Goal: Task Accomplishment & Management: Manage account settings

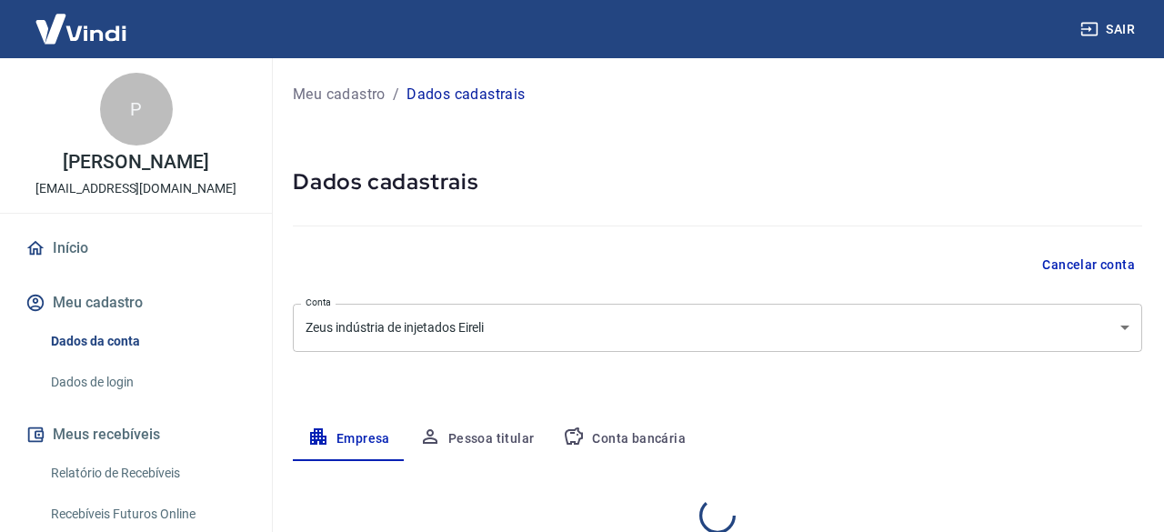
select select "RS"
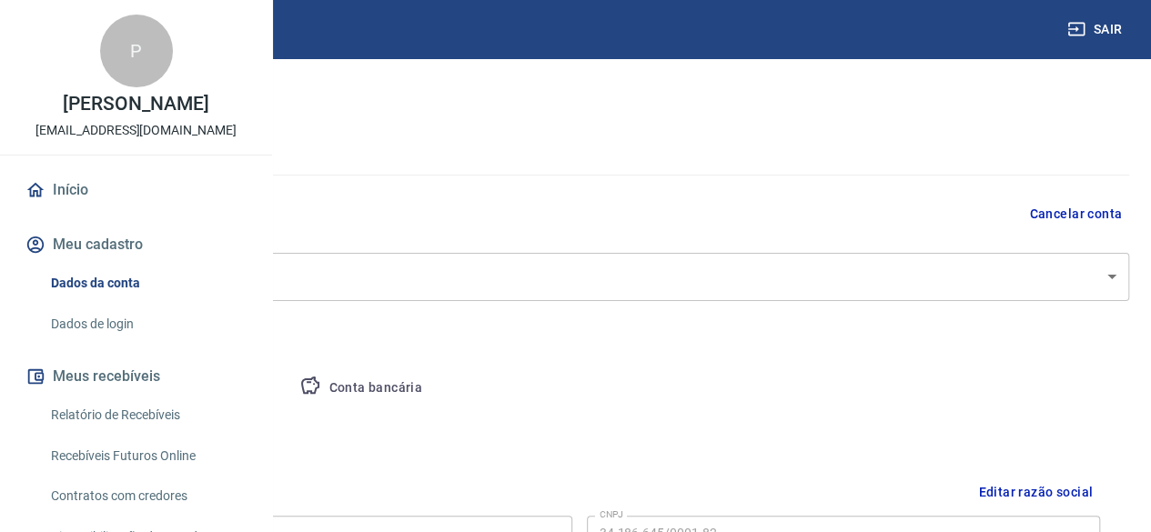
scroll to position [91, 0]
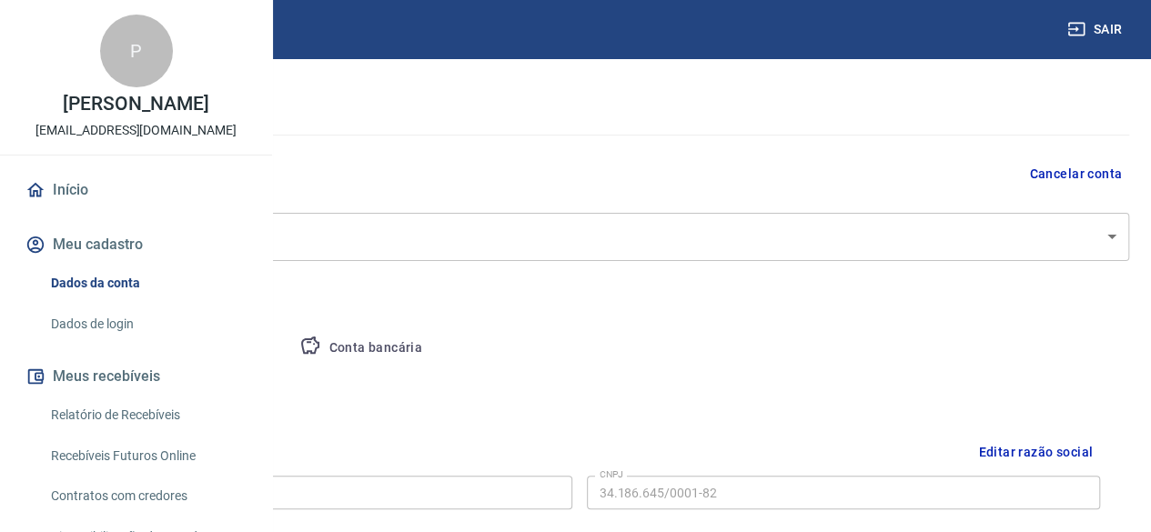
click at [970, 243] on body "Sair P [PERSON_NAME] [EMAIL_ADDRESS][DOMAIN_NAME] Início Meu cadastro Dados da …" at bounding box center [575, 175] width 1151 height 532
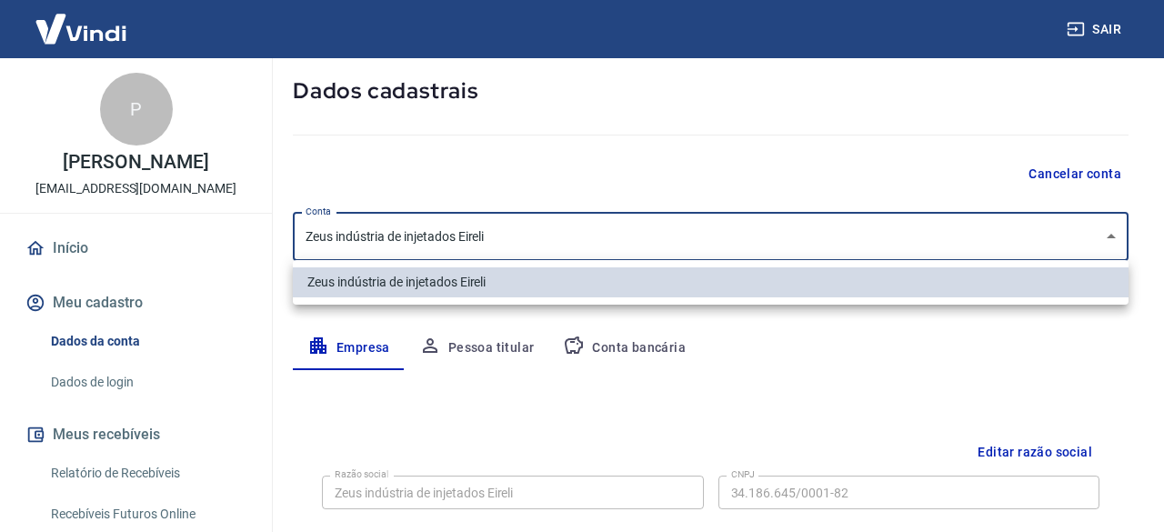
click at [768, 393] on div at bounding box center [582, 266] width 1164 height 532
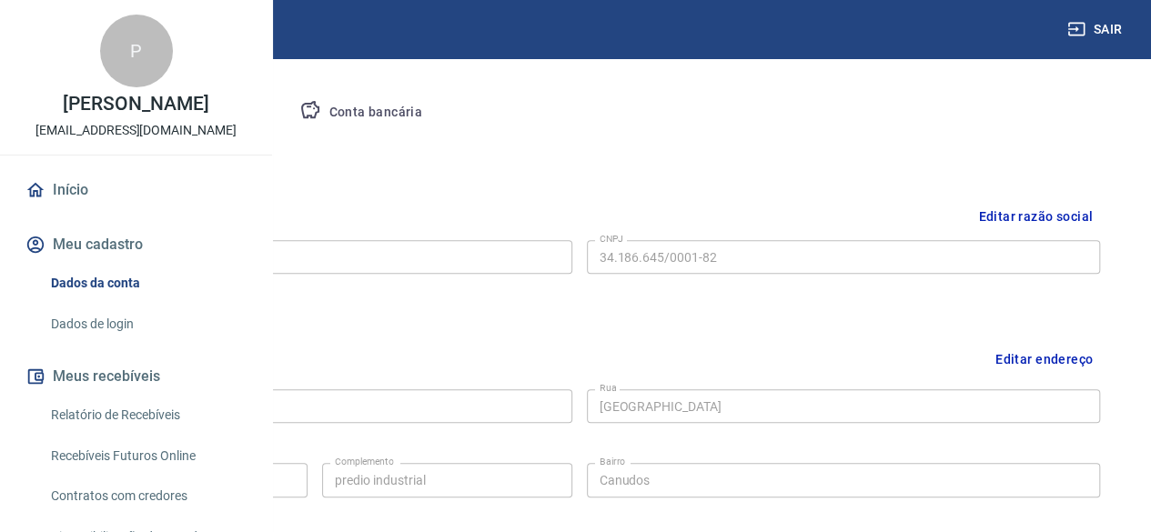
scroll to position [364, 0]
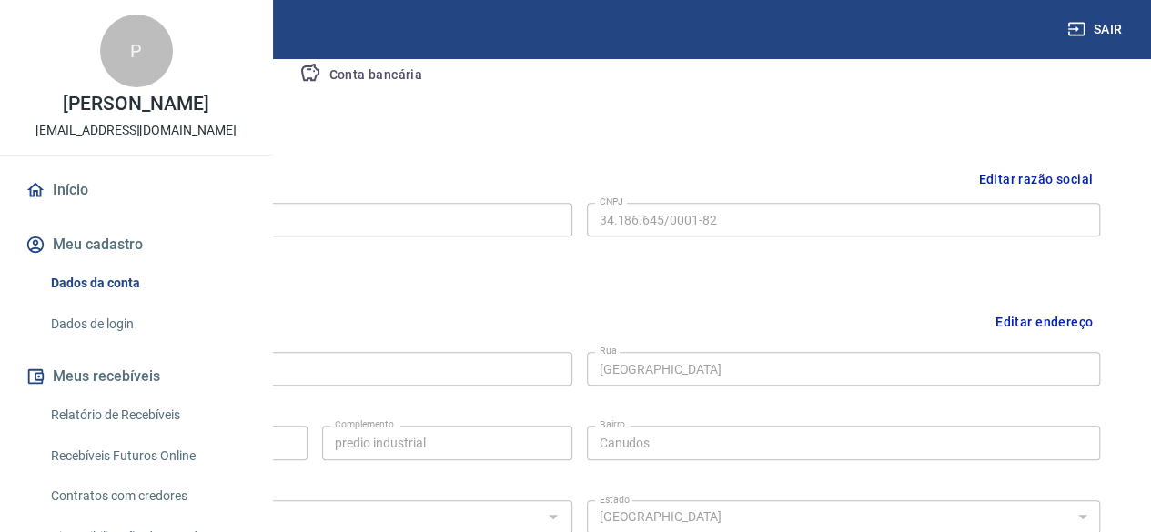
click at [1015, 172] on button "Editar razão social" at bounding box center [1035, 180] width 129 height 34
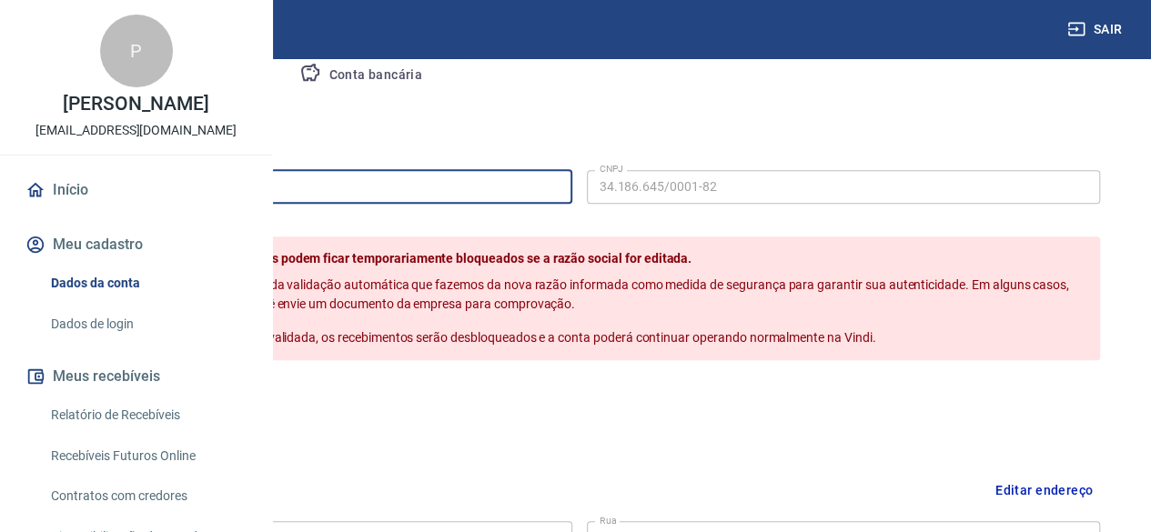
drag, startPoint x: 522, startPoint y: 191, endPoint x: 224, endPoint y: 210, distance: 299.0
paste input "MANNFA LTDA"
type input "MANNFA LTDA"
click at [127, 417] on button "Salvar" at bounding box center [92, 399] width 69 height 35
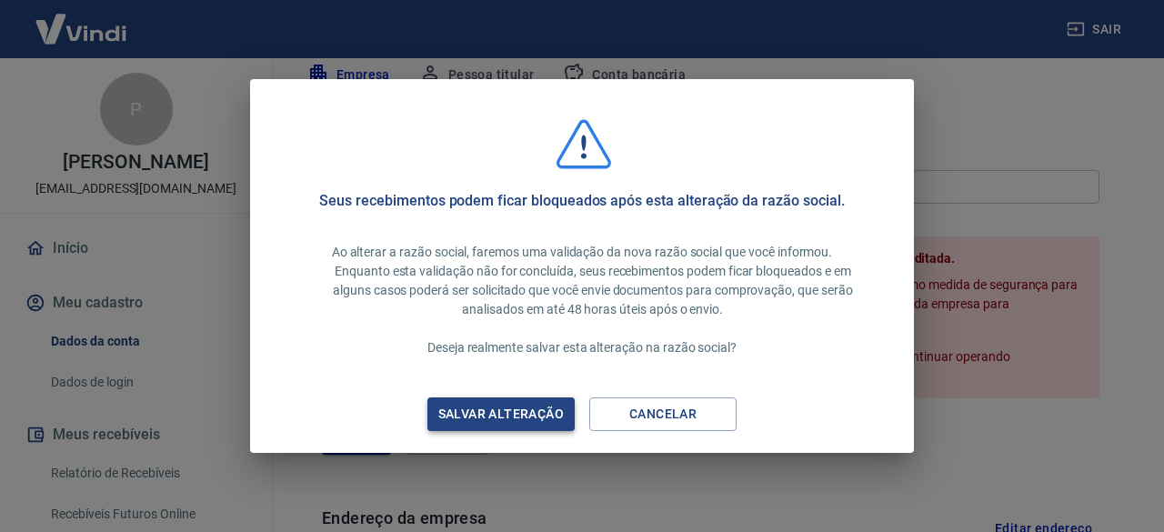
click at [566, 414] on div "Salvar alteração" at bounding box center [501, 414] width 169 height 23
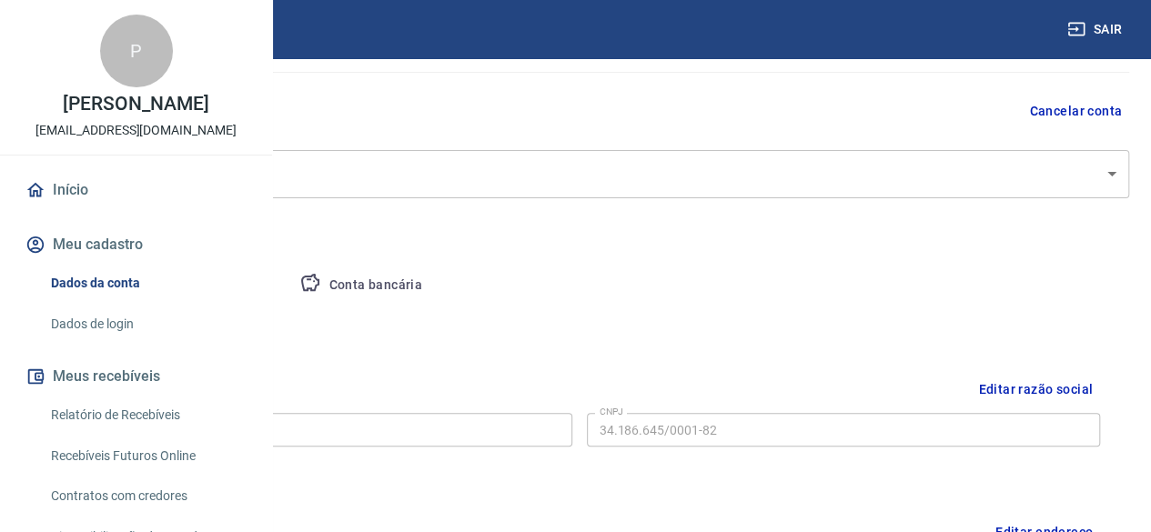
scroll to position [51, 0]
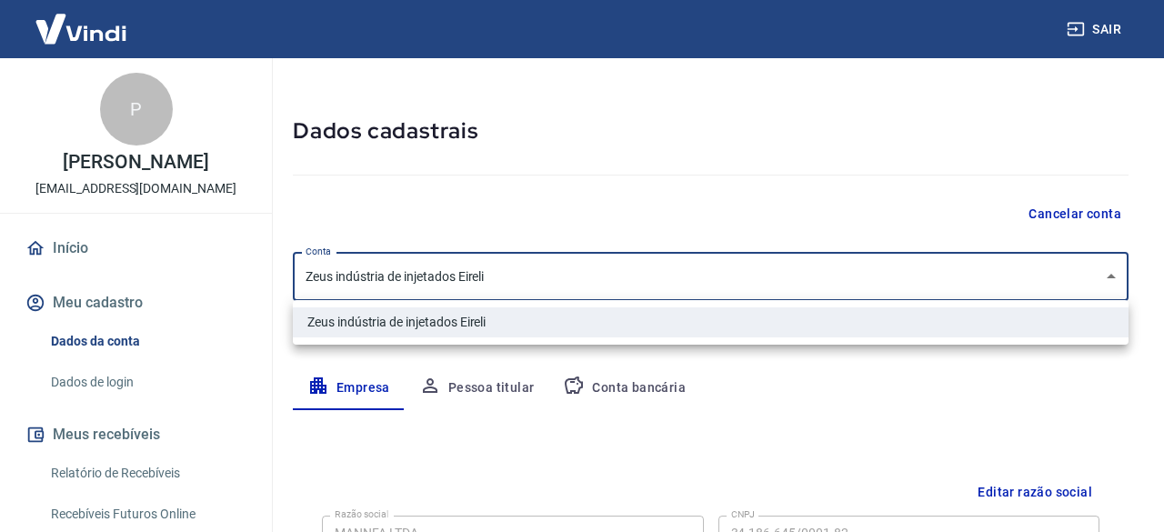
click at [584, 276] on body "Sair P [PERSON_NAME] [EMAIL_ADDRESS][DOMAIN_NAME] Início Meu cadastro Dados da …" at bounding box center [582, 215] width 1164 height 532
click at [584, 276] on div at bounding box center [582, 266] width 1164 height 532
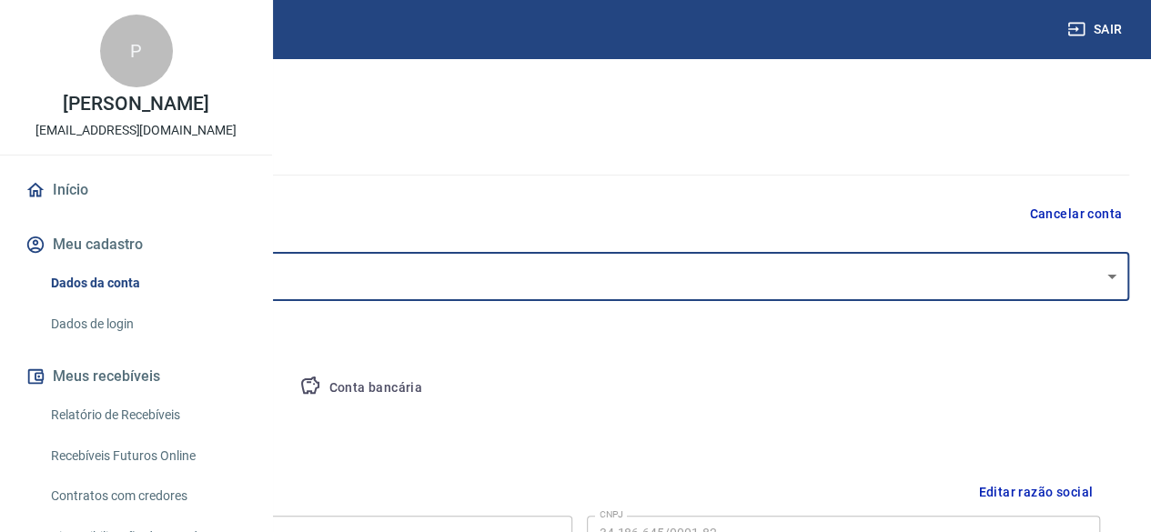
scroll to position [142, 0]
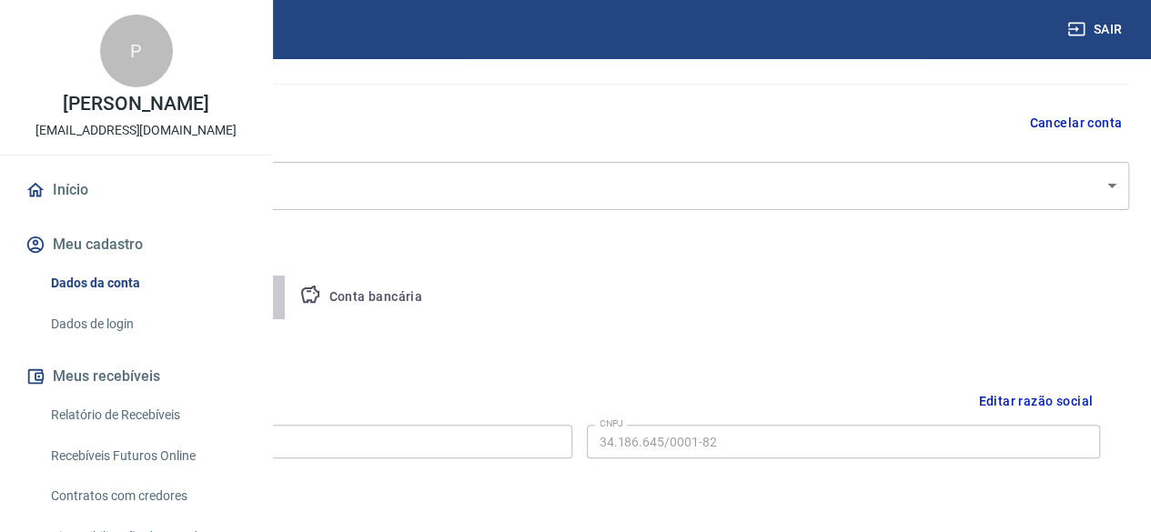
click at [286, 297] on button "Pessoa titular" at bounding box center [213, 298] width 145 height 44
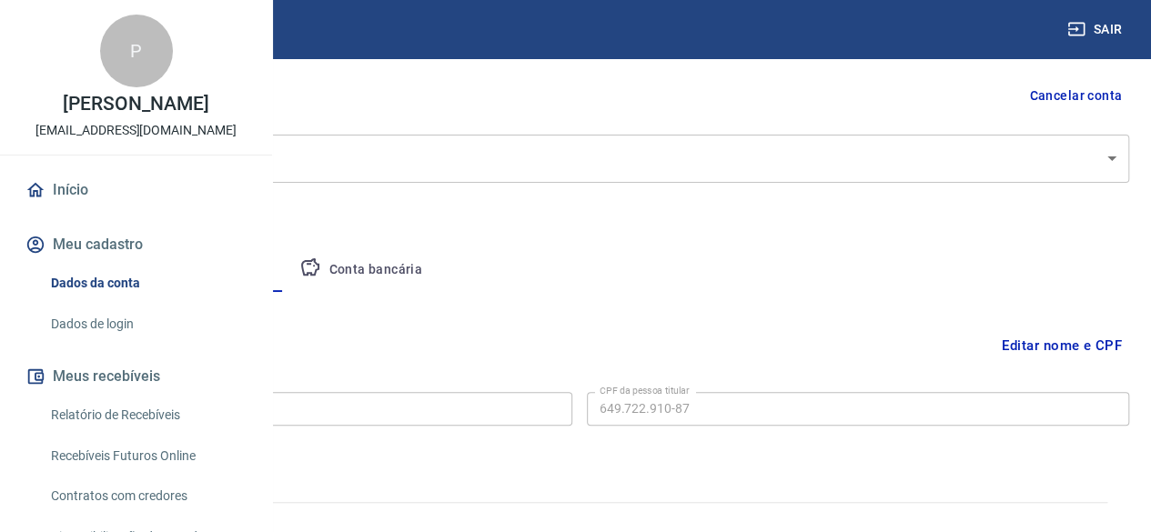
scroll to position [195, 0]
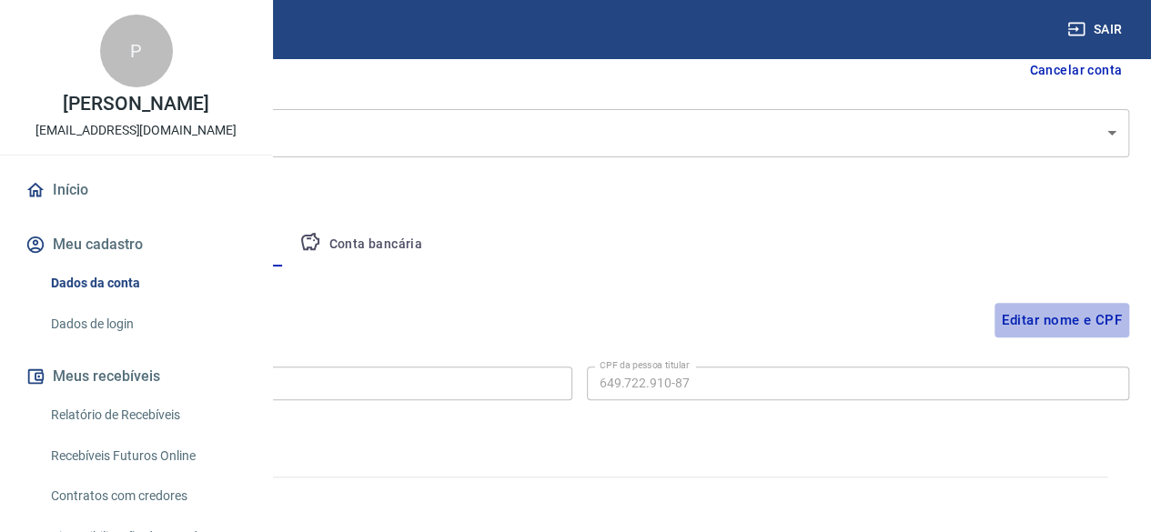
click at [1061, 317] on button "Editar nome e CPF" at bounding box center [1061, 320] width 135 height 35
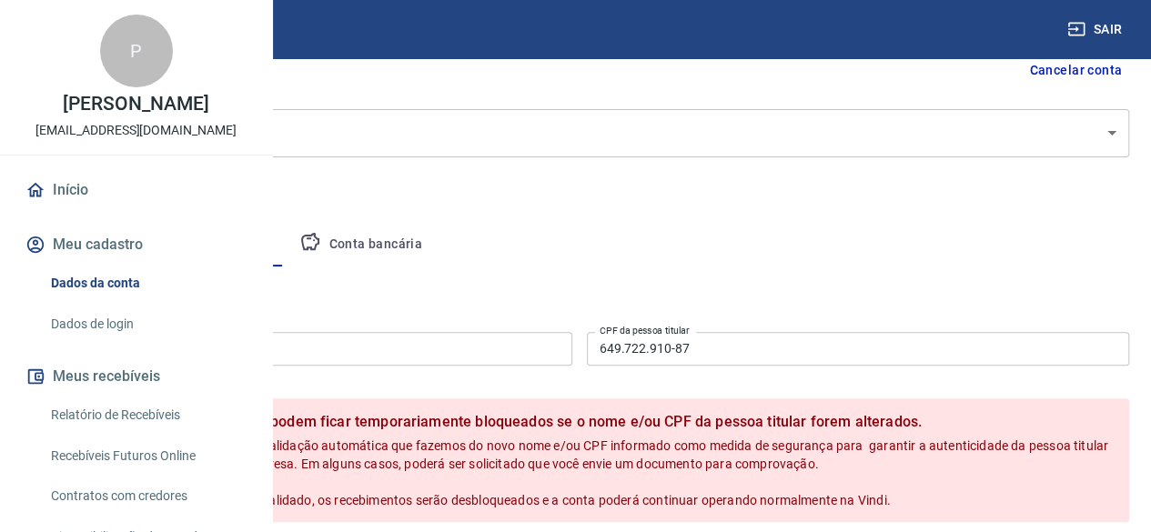
scroll to position [286, 0]
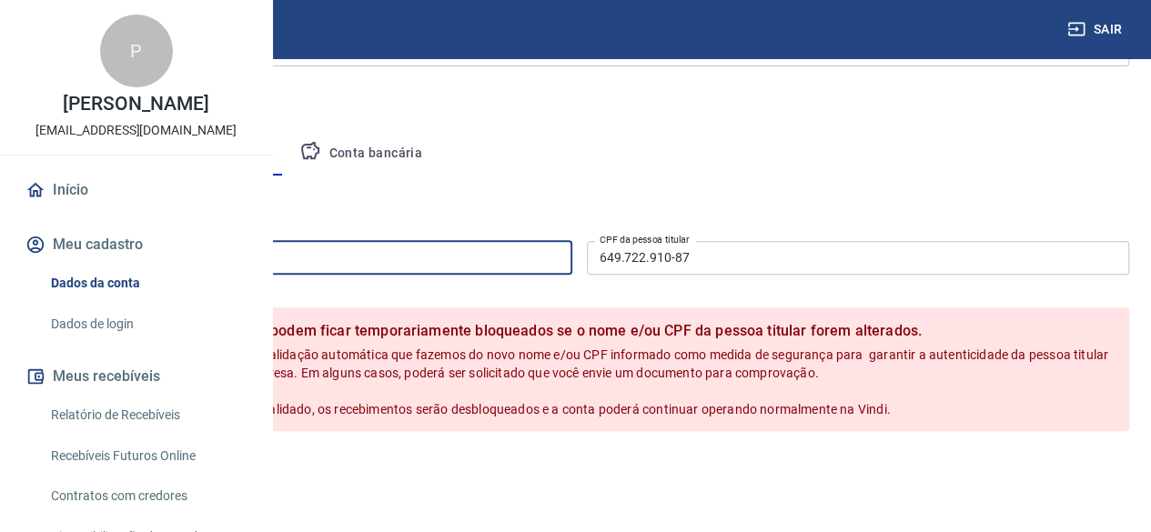
drag, startPoint x: 527, startPoint y: 262, endPoint x: 110, endPoint y: 267, distance: 416.6
type input "[PERSON_NAME]"
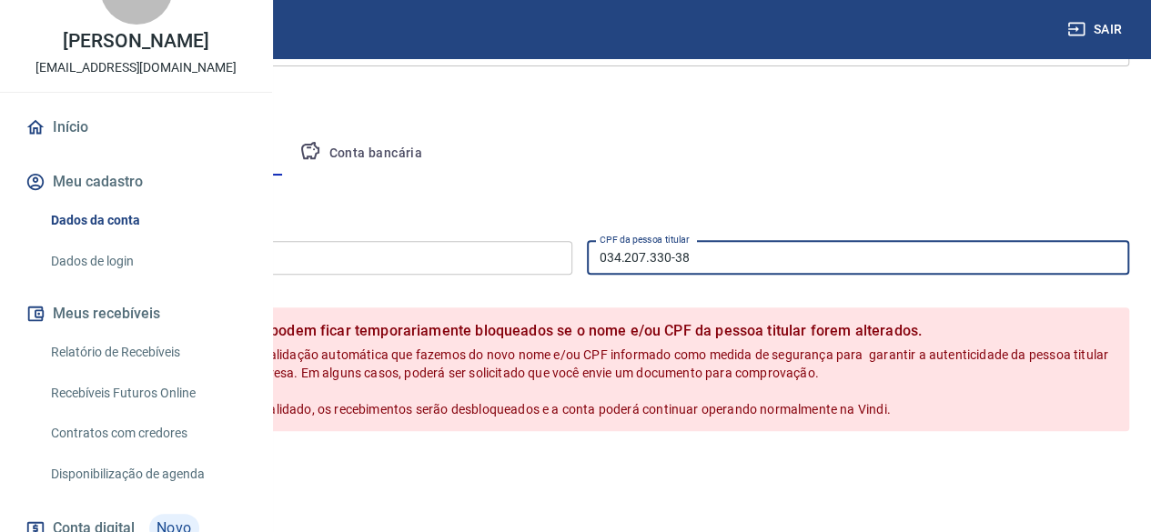
scroll to position [91, 0]
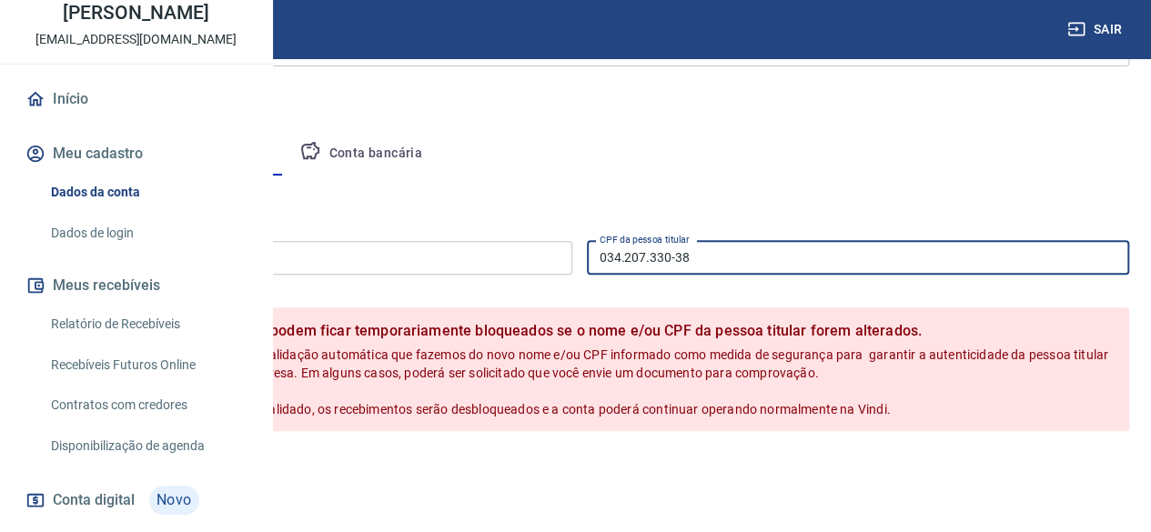
type input "034.207.330-38"
click at [98, 488] on button "Salvar" at bounding box center [63, 470] width 69 height 35
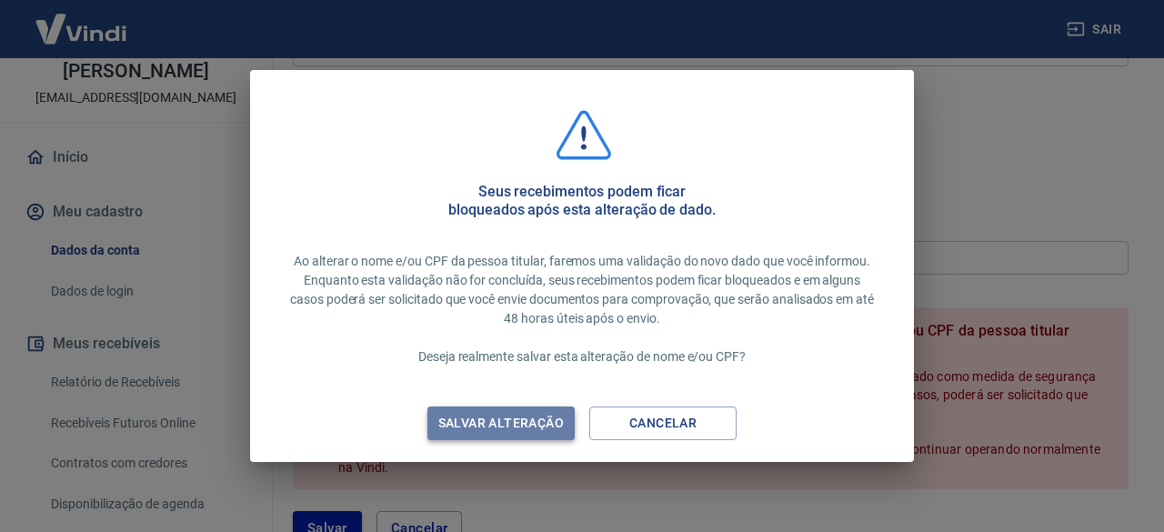
click at [466, 417] on div "Salvar alteração" at bounding box center [501, 423] width 169 height 23
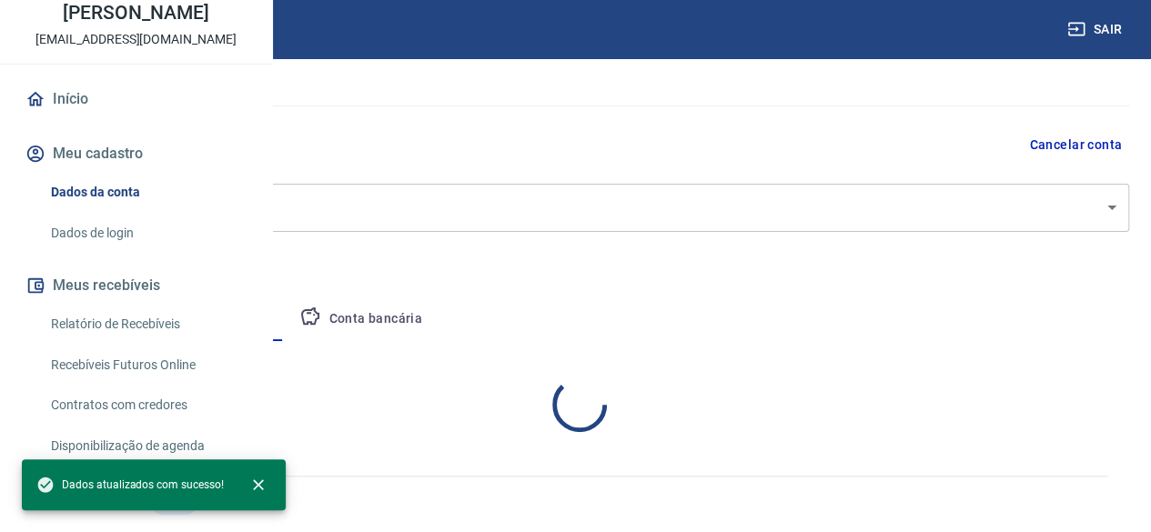
scroll to position [195, 0]
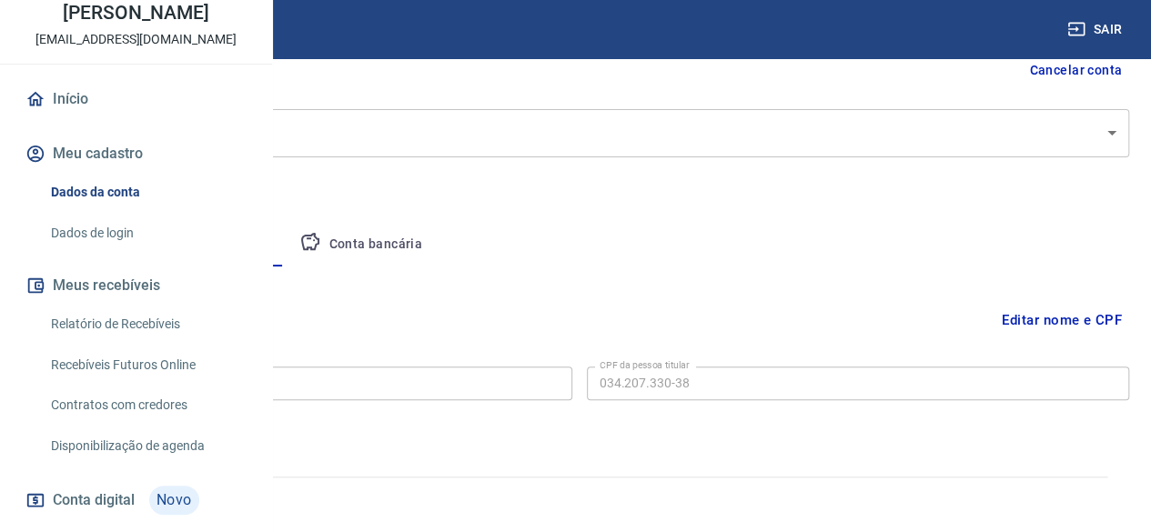
click at [437, 249] on button "Conta bancária" at bounding box center [361, 245] width 152 height 44
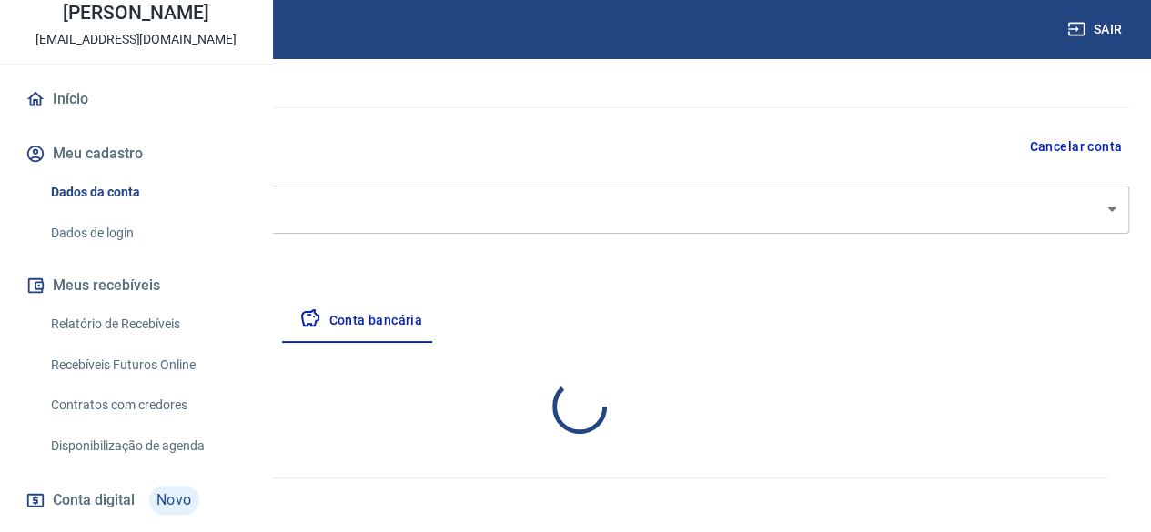
select select "1"
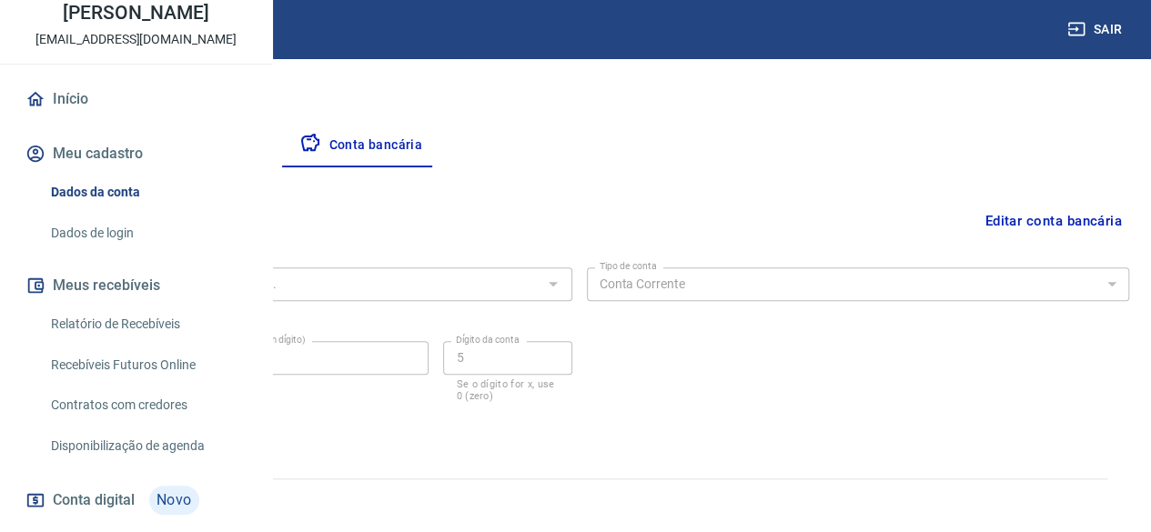
scroll to position [295, 0]
click at [141, 136] on button "Empresa" at bounding box center [85, 145] width 112 height 44
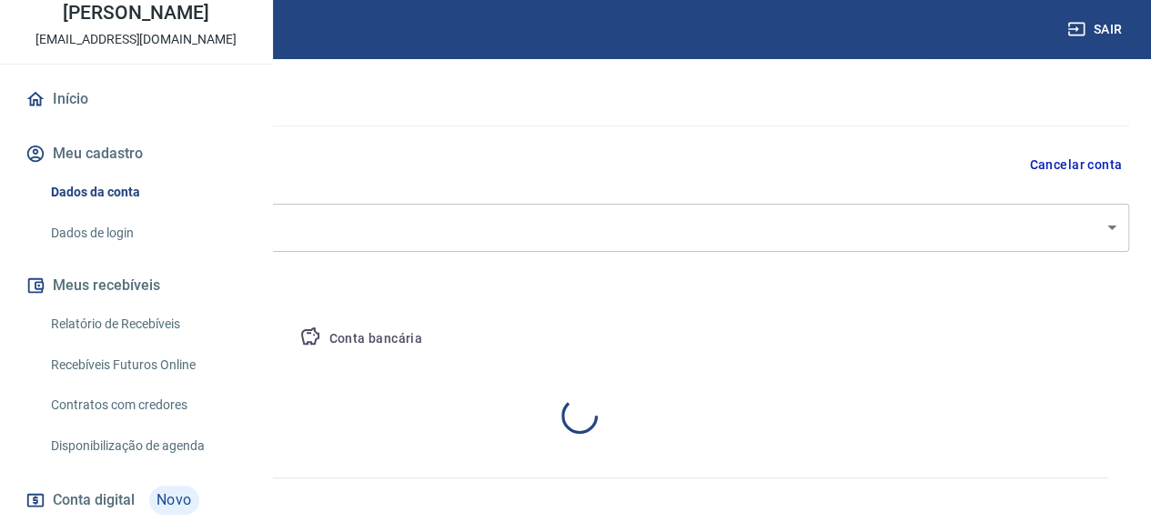
select select "RS"
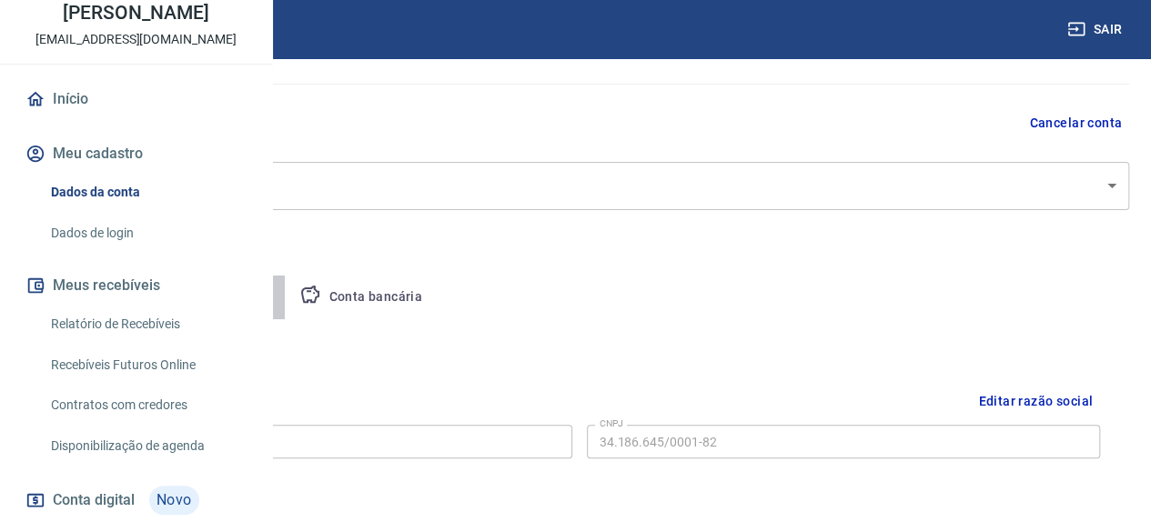
click at [286, 297] on button "Pessoa titular" at bounding box center [213, 298] width 145 height 44
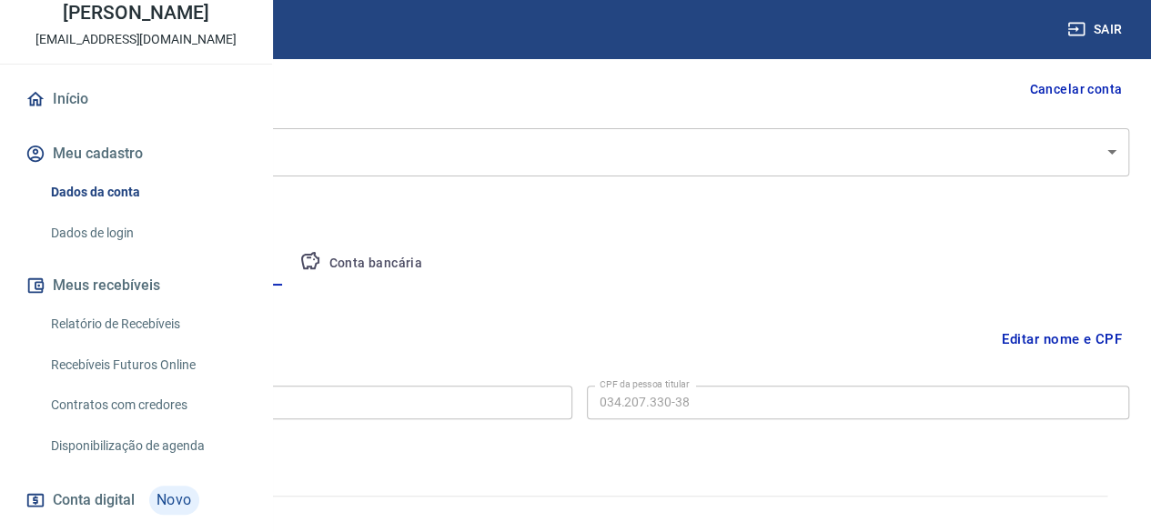
scroll to position [195, 0]
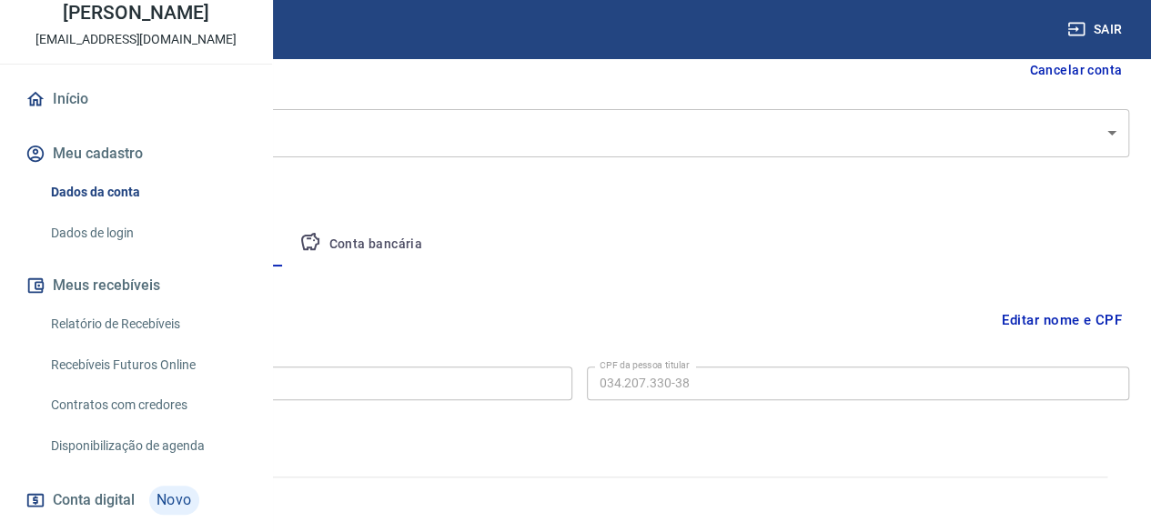
click at [141, 240] on button "Empresa" at bounding box center [85, 245] width 112 height 44
select select "RS"
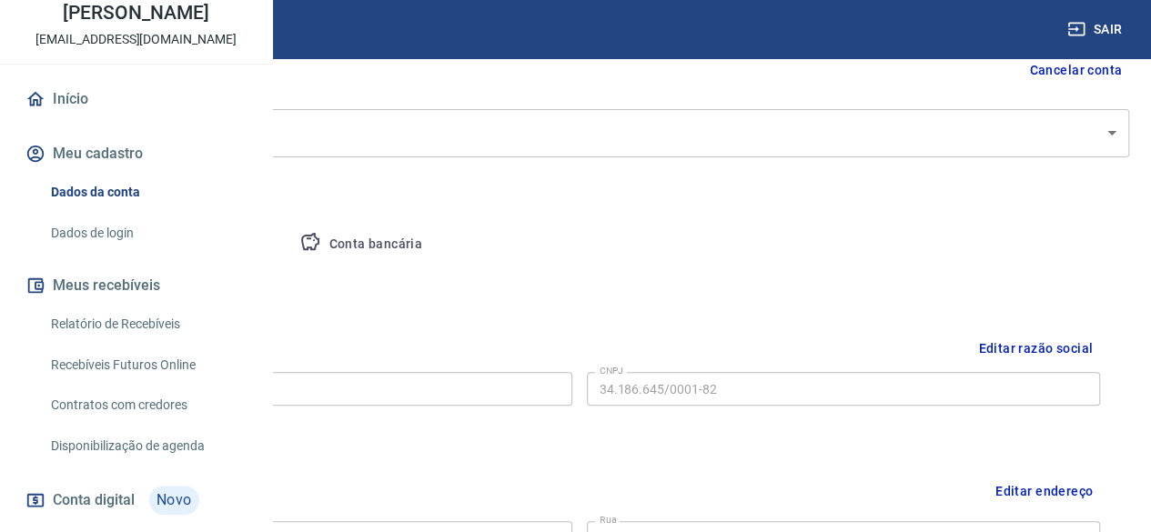
scroll to position [286, 0]
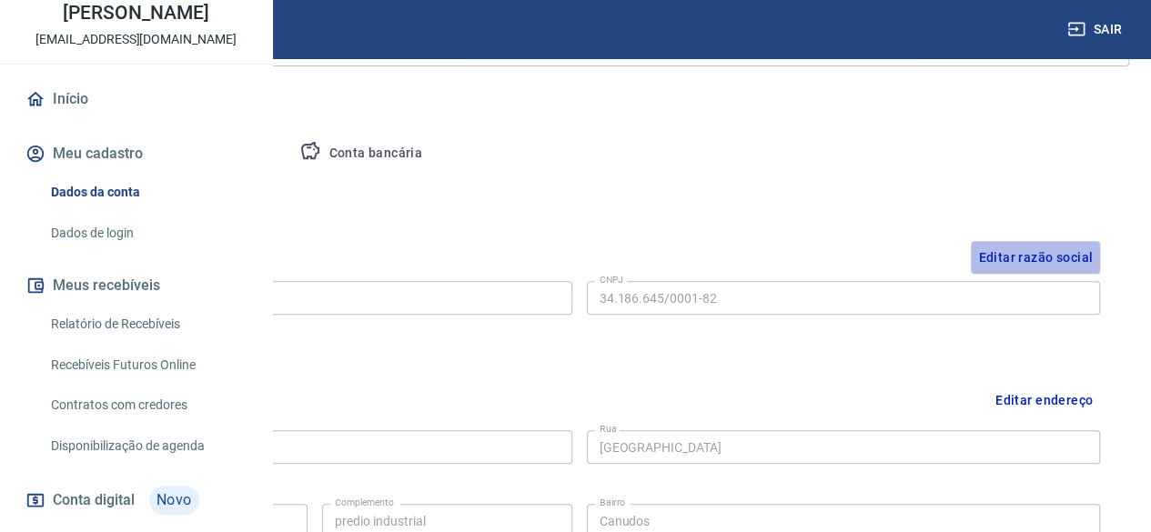
click at [1040, 249] on button "Editar razão social" at bounding box center [1035, 258] width 129 height 34
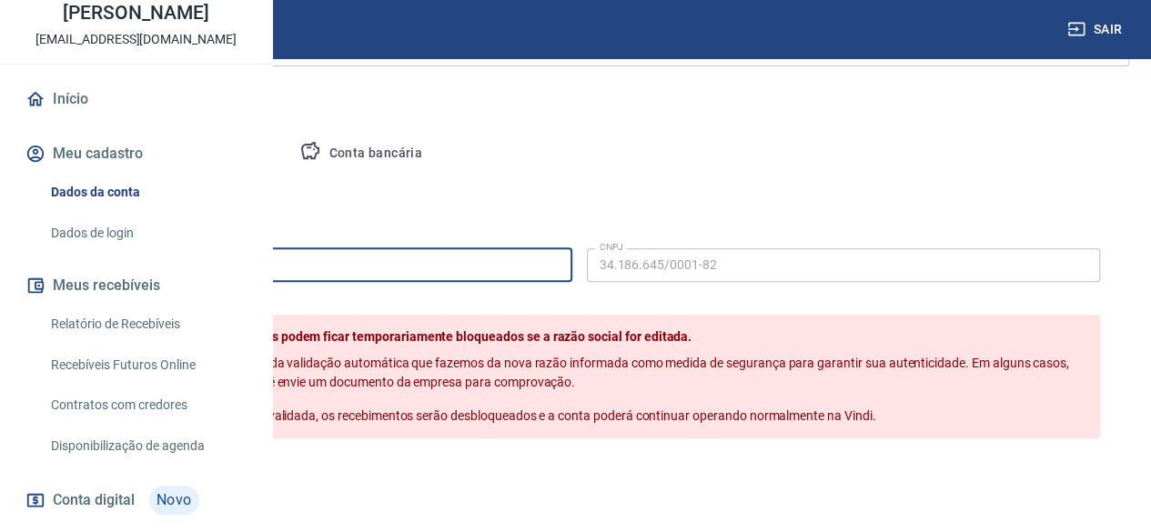
drag, startPoint x: 229, startPoint y: 277, endPoint x: 210, endPoint y: 281, distance: 19.6
paste input "MANNFA LTDA"
type input "MANNFA LTDA"
click at [127, 495] on button "Salvar" at bounding box center [92, 477] width 69 height 35
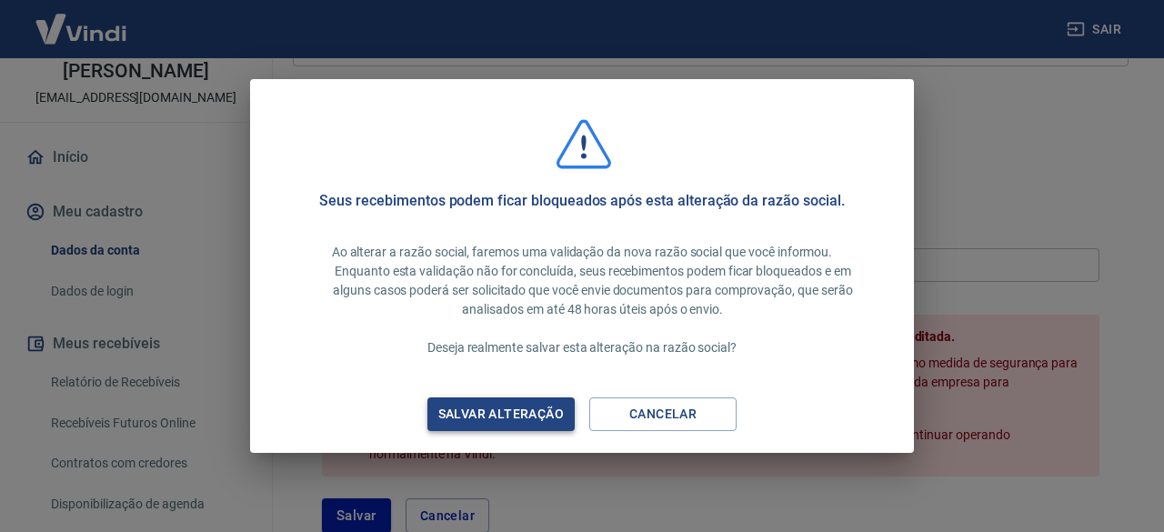
click at [491, 418] on div "Salvar alteração" at bounding box center [501, 414] width 169 height 23
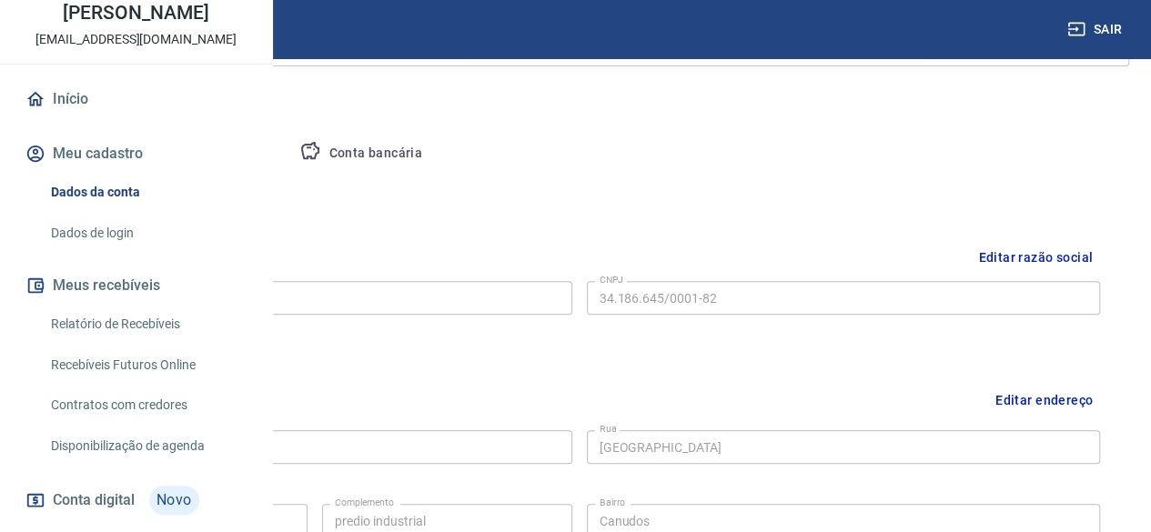
click at [286, 162] on button "Pessoa titular" at bounding box center [213, 154] width 145 height 44
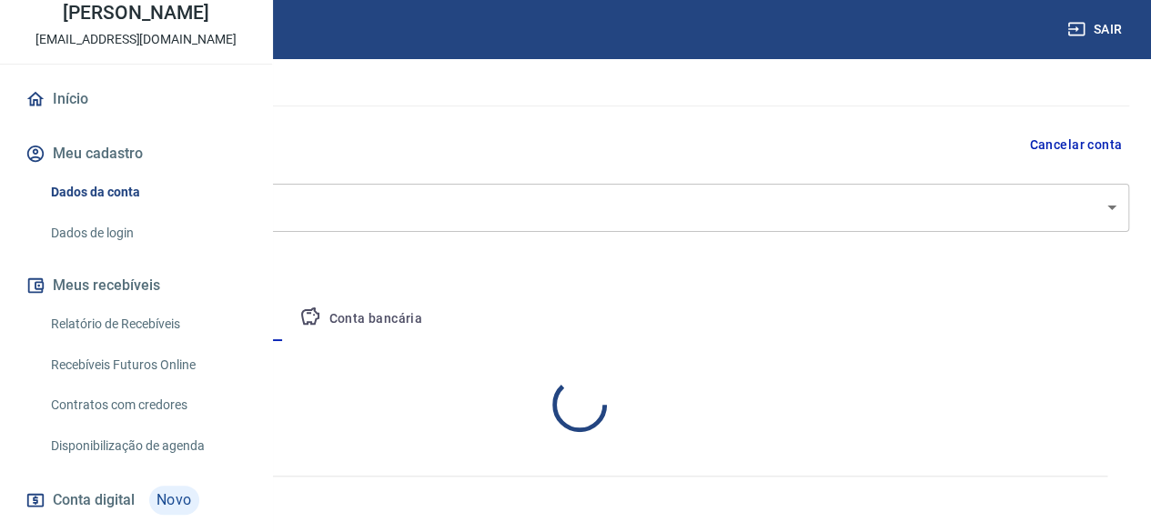
scroll to position [195, 0]
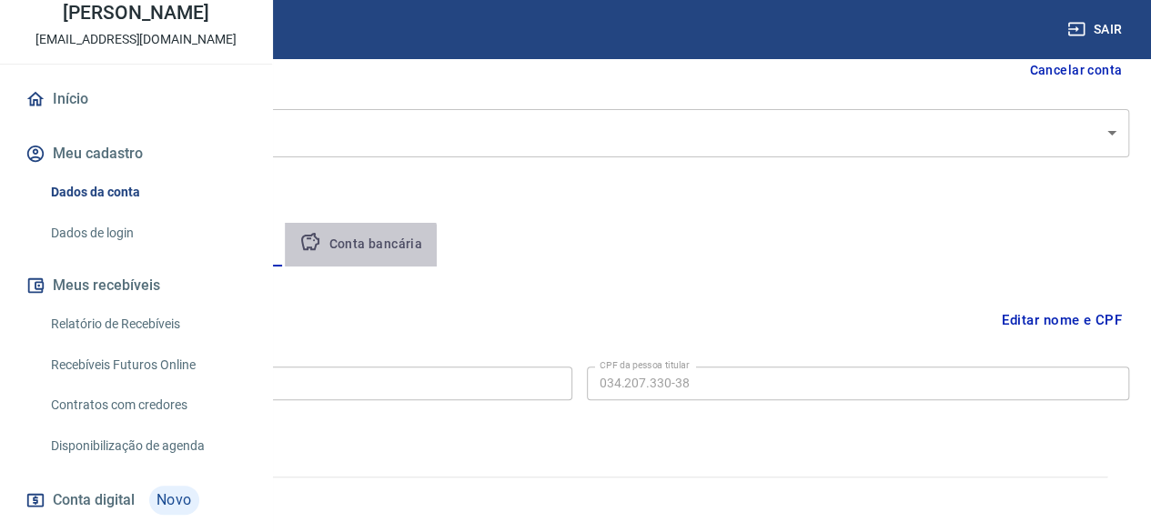
click at [437, 249] on button "Conta bancária" at bounding box center [361, 245] width 152 height 44
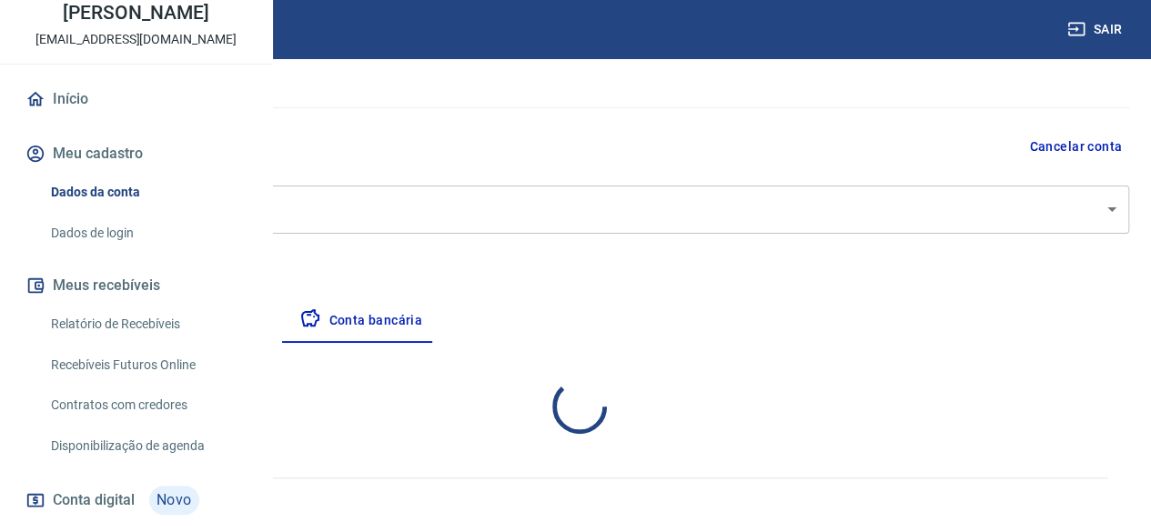
select select "1"
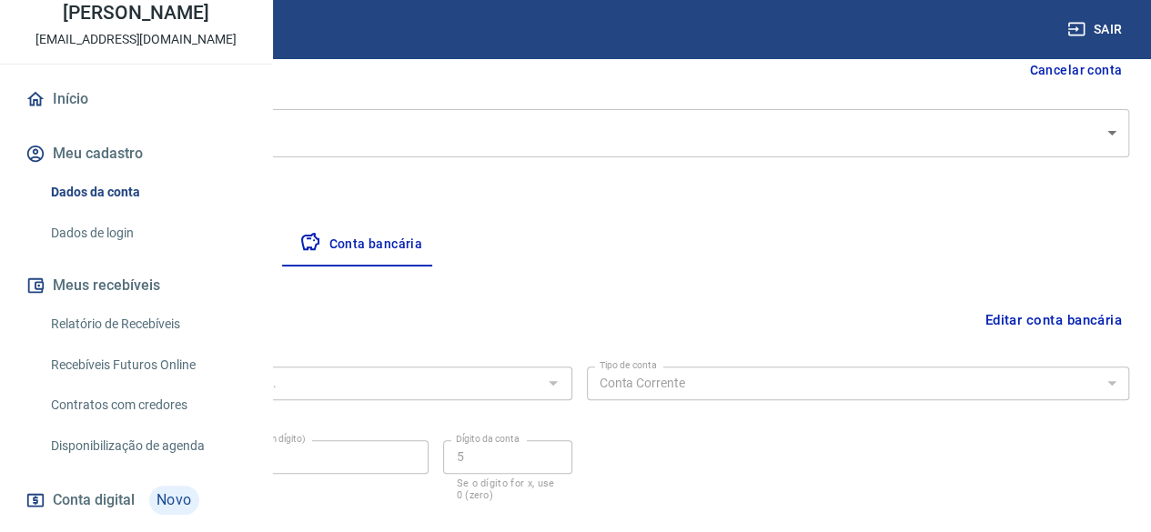
click at [141, 239] on button "Empresa" at bounding box center [85, 245] width 112 height 44
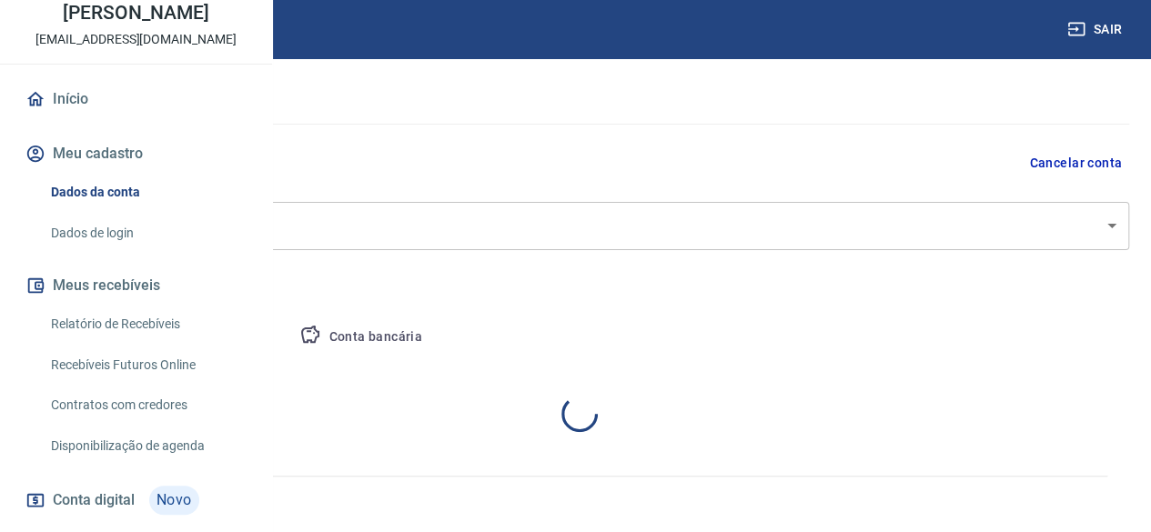
select select "RS"
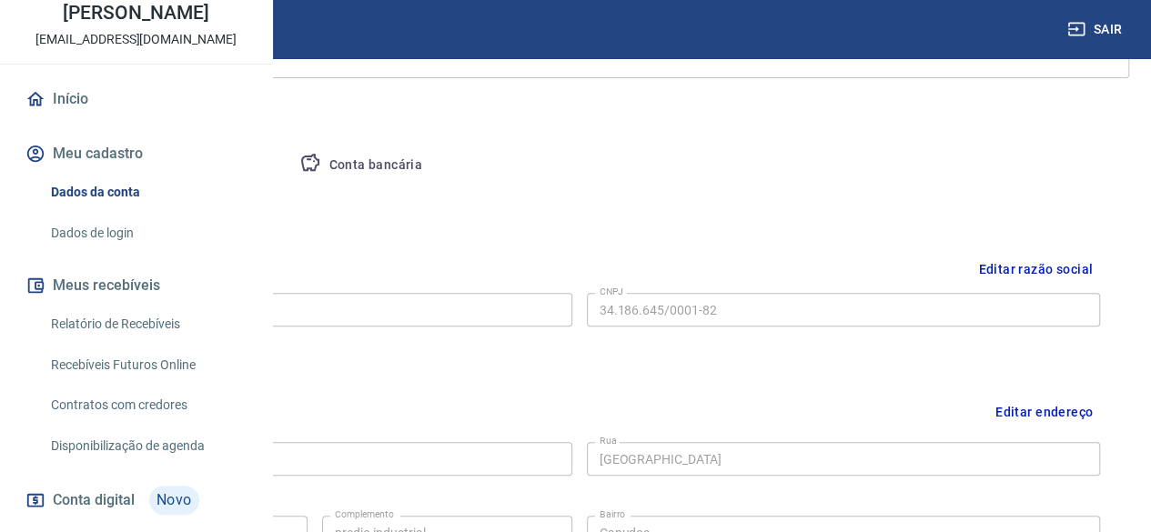
scroll to position [275, 0]
